Goal: Find specific page/section: Find specific page/section

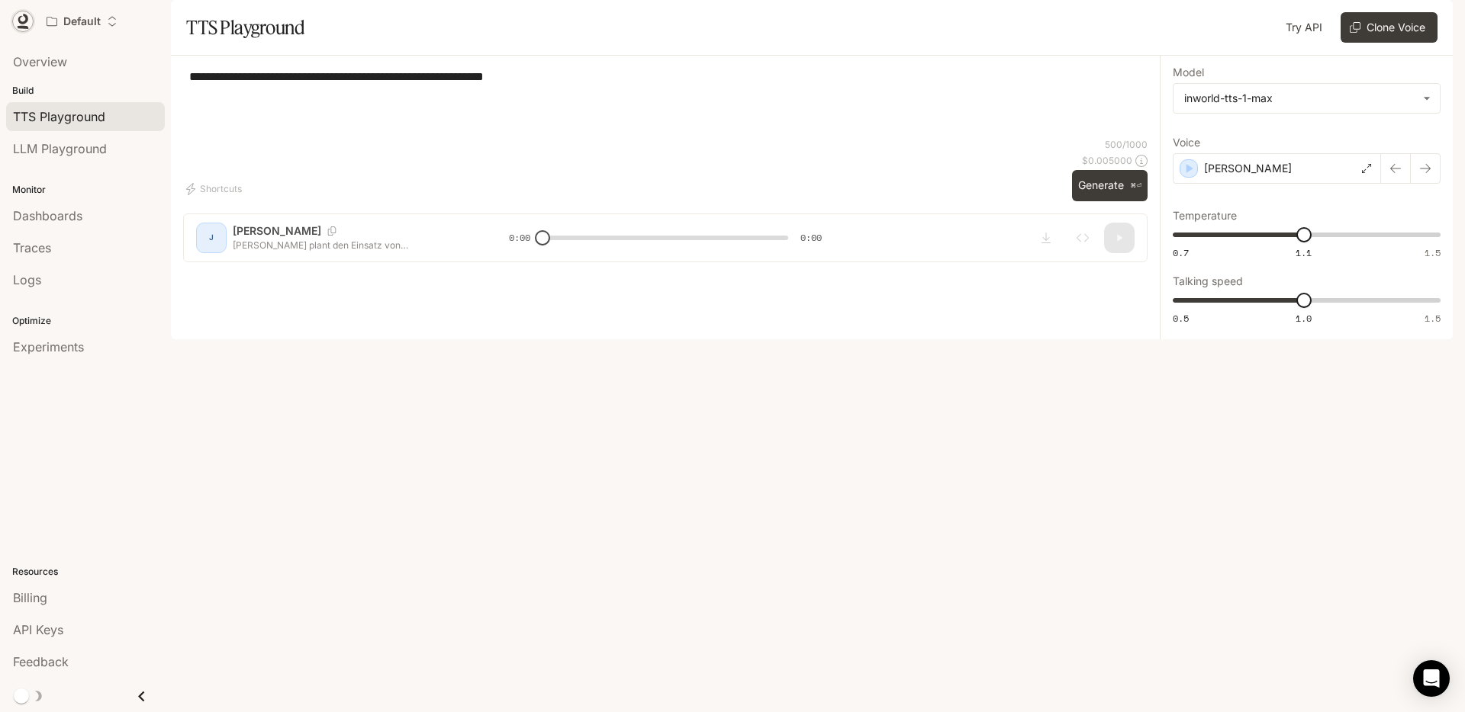
click at [27, 29] on link at bounding box center [22, 21] width 21 height 21
